Goal: Transaction & Acquisition: Purchase product/service

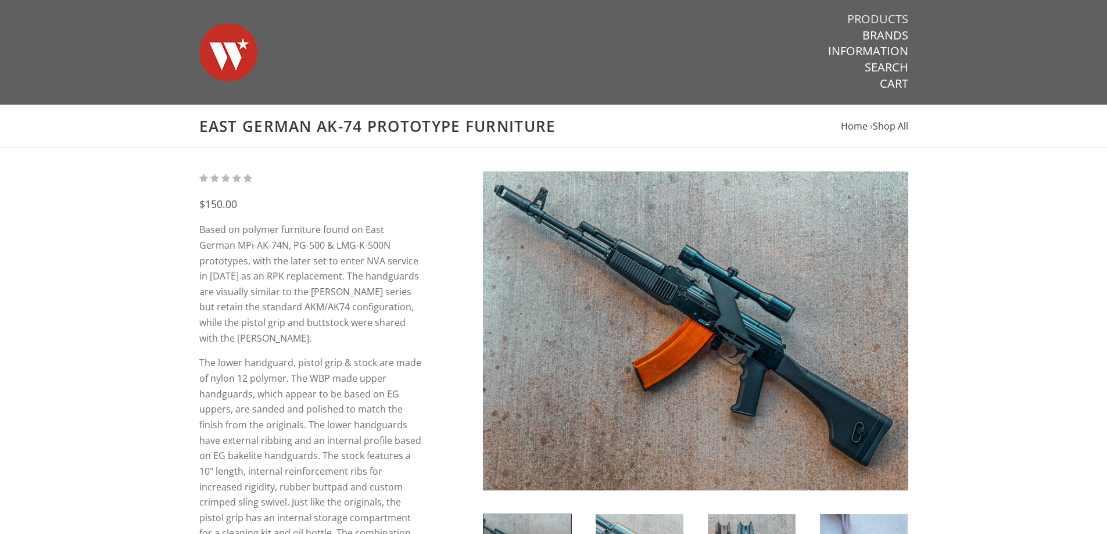
click at [877, 21] on link "Products" at bounding box center [877, 19] width 61 height 15
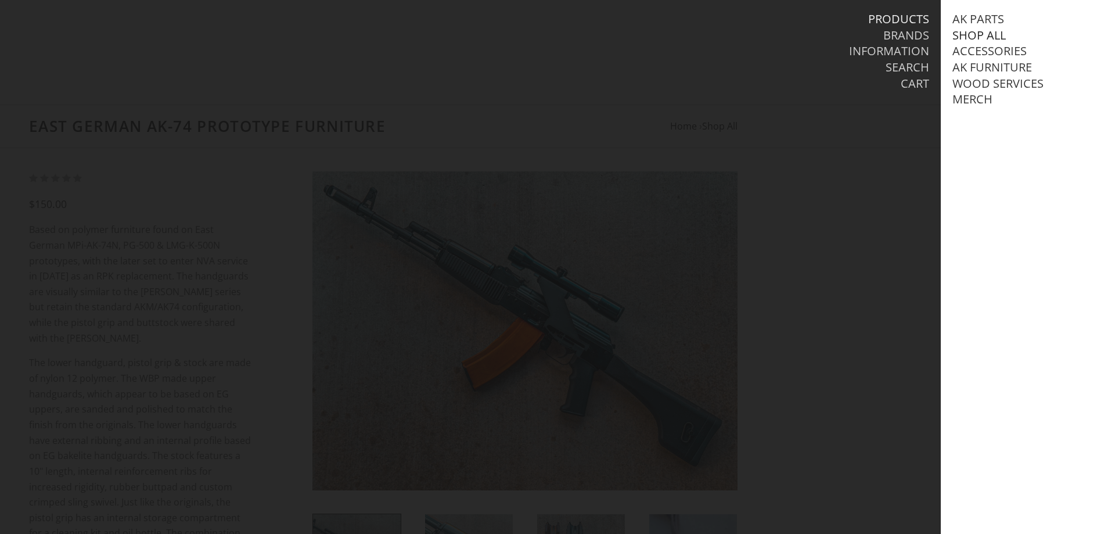
click at [978, 36] on link "Shop All" at bounding box center [979, 35] width 53 height 15
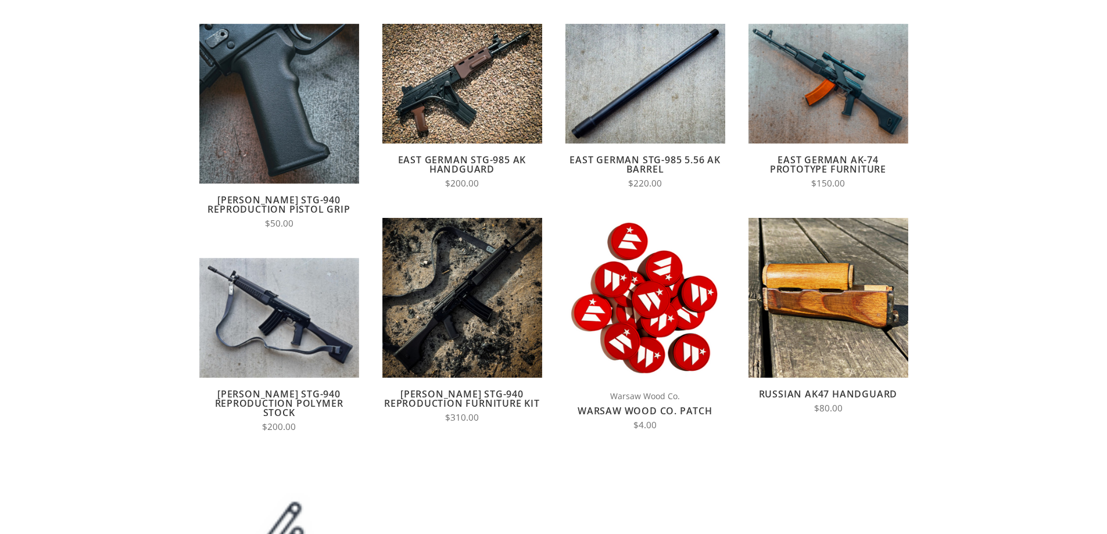
scroll to position [174, 0]
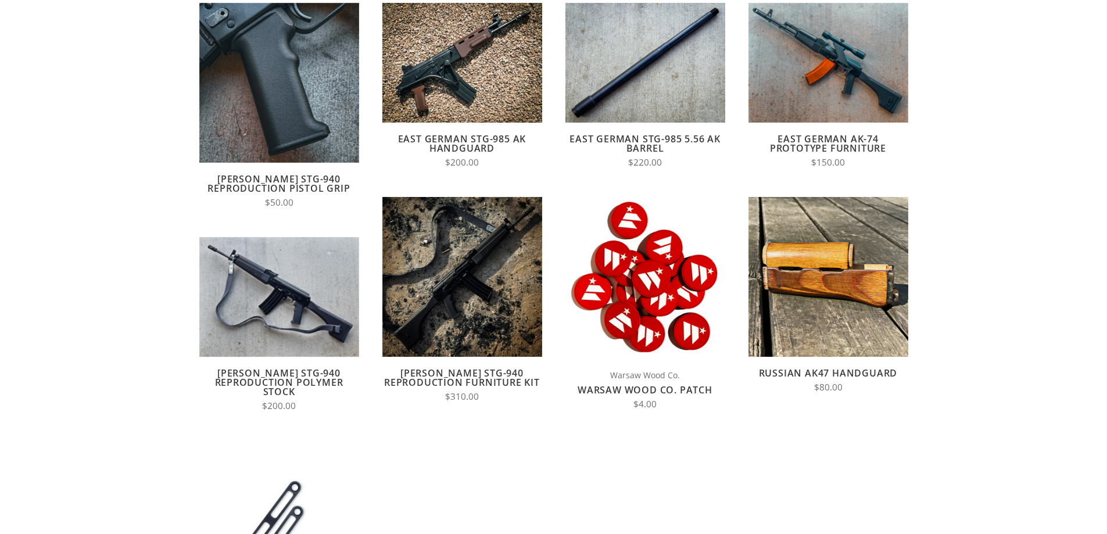
click at [277, 381] on link "[PERSON_NAME] STG-940 Reproduction Polymer Stock" at bounding box center [279, 382] width 128 height 31
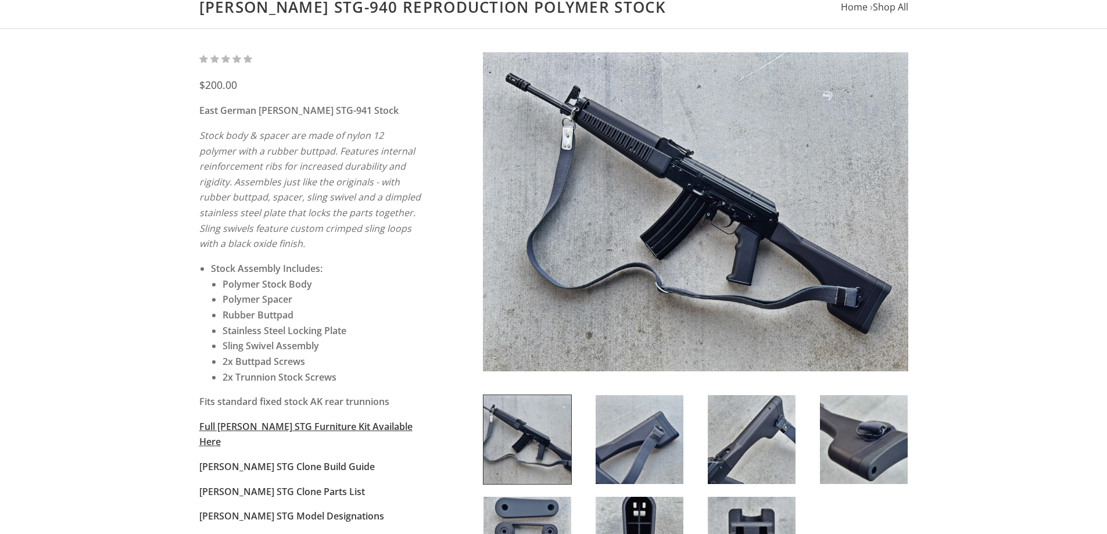
scroll to position [116, 0]
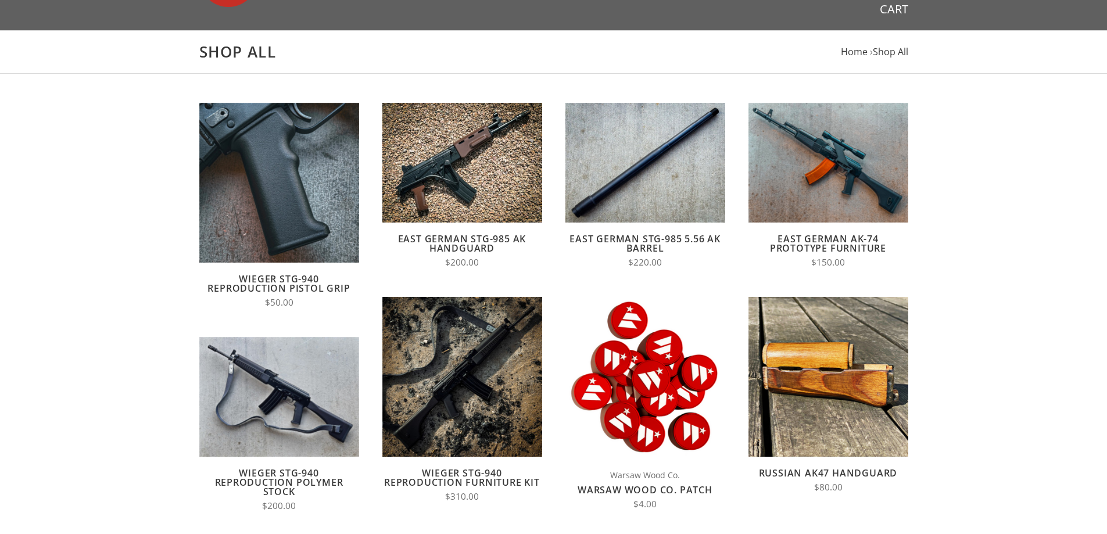
scroll to position [58, 0]
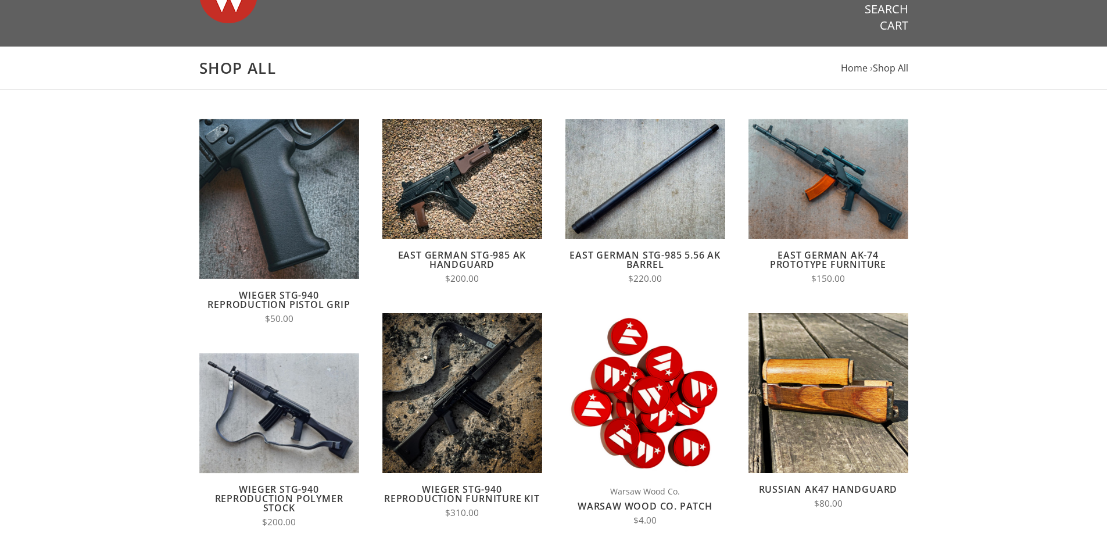
click at [855, 259] on link "East German AK-74 Prototype Furniture" at bounding box center [828, 260] width 116 height 22
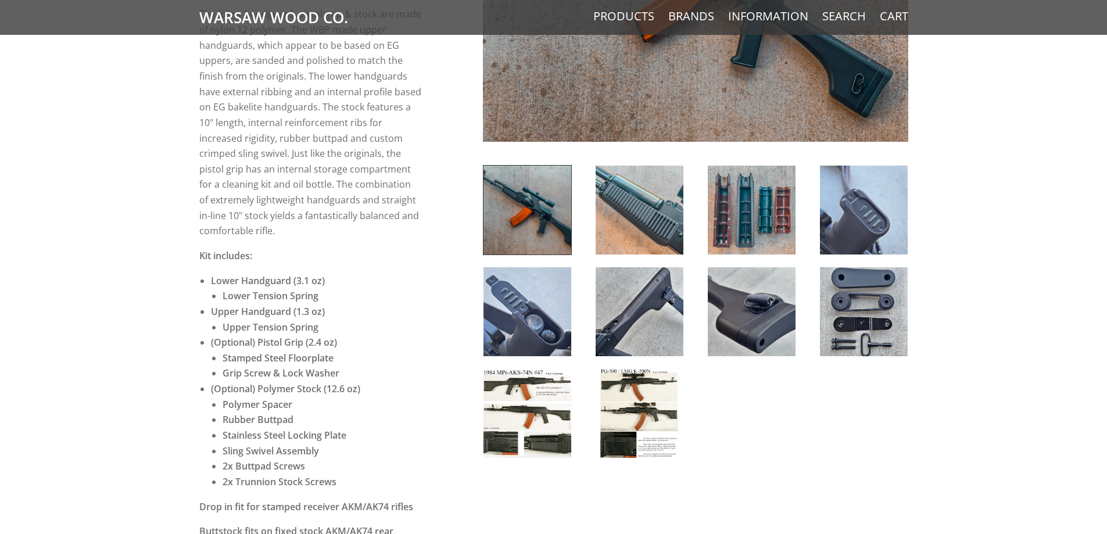
scroll to position [697, 0]
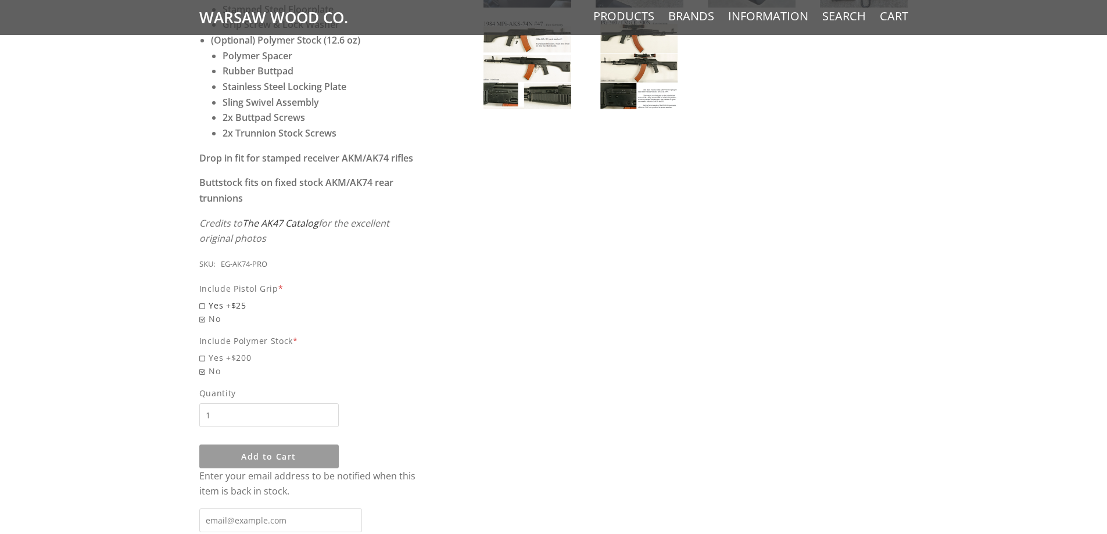
click at [203, 299] on span "Yes +$25" at bounding box center [310, 305] width 223 height 13
click at [203, 299] on input "Yes +$25" at bounding box center [280, 299] width 163 height 1
radio input "true"
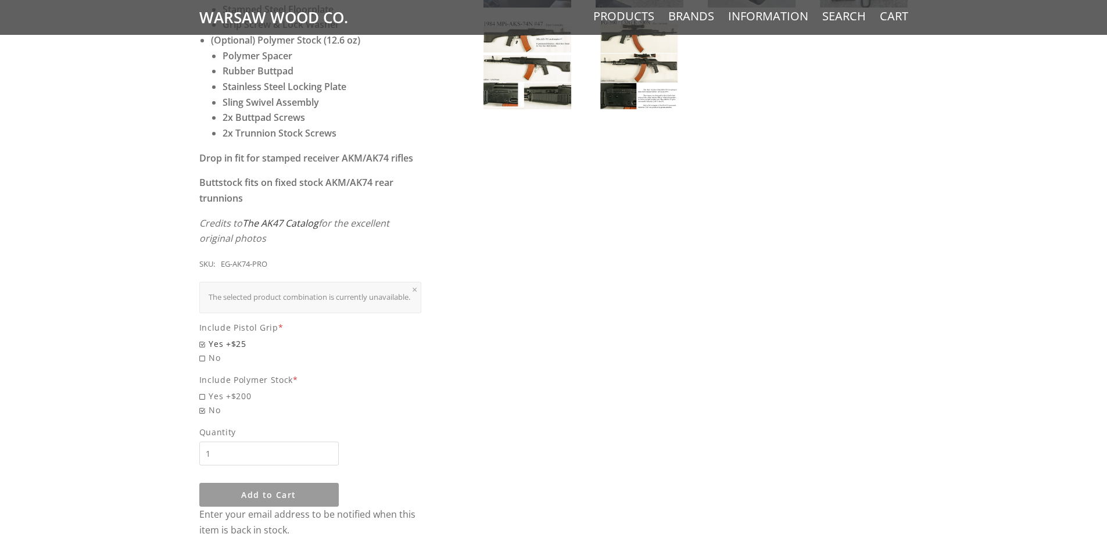
click at [202, 346] on span "Yes +$25" at bounding box center [310, 343] width 223 height 13
click at [202, 338] on input "Yes +$25" at bounding box center [280, 337] width 163 height 1
click at [207, 394] on span "Yes +$200" at bounding box center [310, 395] width 223 height 13
click at [207, 390] on input "Yes +$200" at bounding box center [280, 389] width 163 height 1
radio input "true"
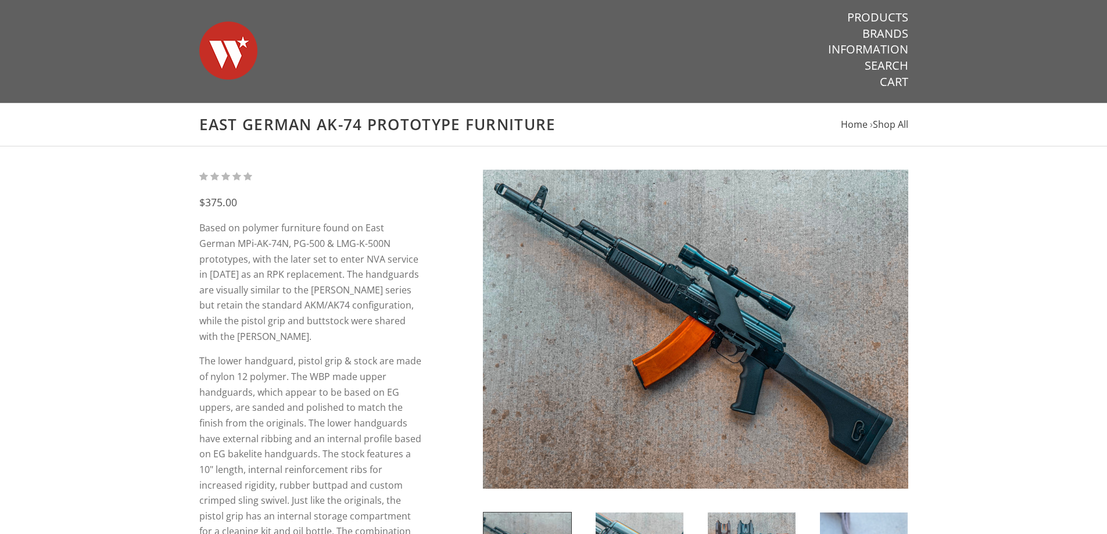
scroll to position [0, 0]
